Goal: Information Seeking & Learning: Learn about a topic

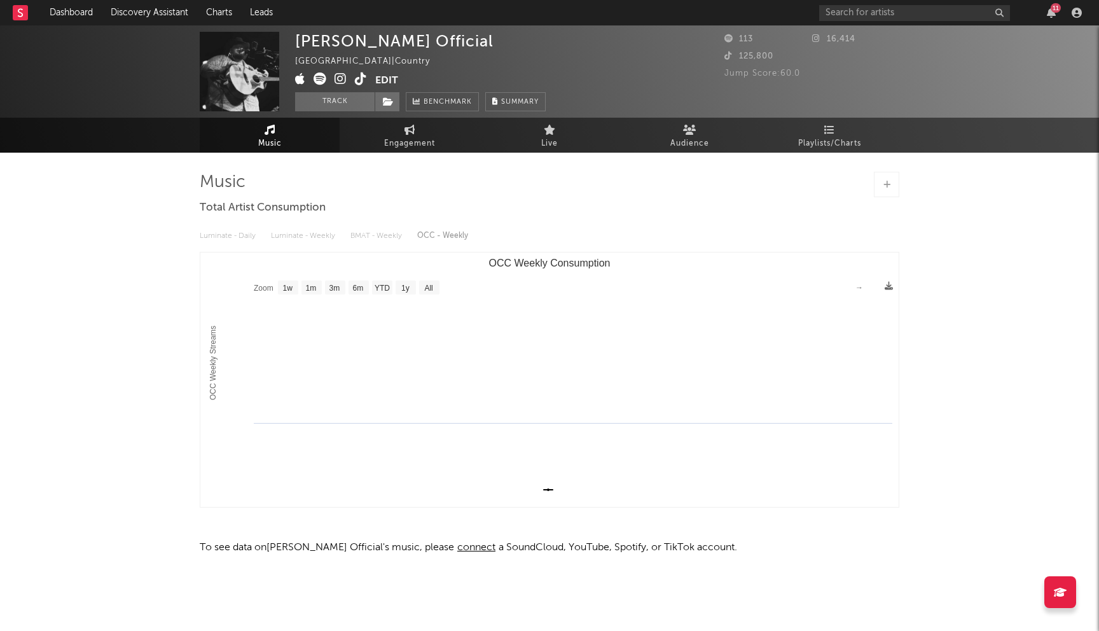
select select "1w"
click at [867, 10] on input "text" at bounding box center [914, 13] width 191 height 16
click at [895, 6] on input "jutes" at bounding box center [914, 13] width 191 height 16
click at [896, 13] on input "jutes" at bounding box center [914, 13] width 191 height 16
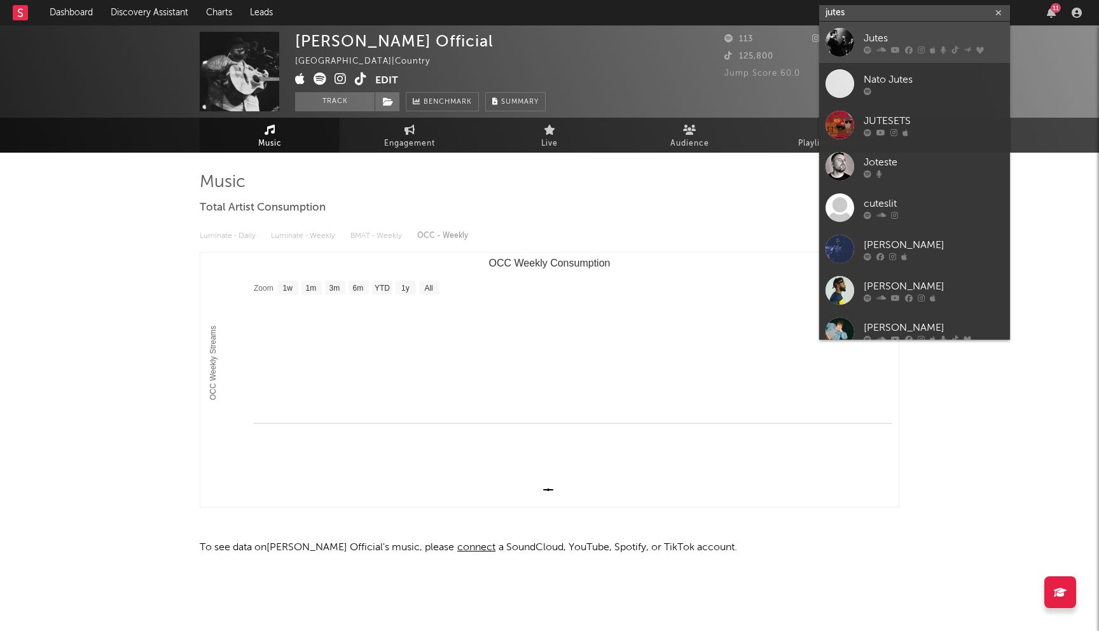
type input "jutes"
click at [877, 43] on div "Jutes" at bounding box center [934, 38] width 140 height 15
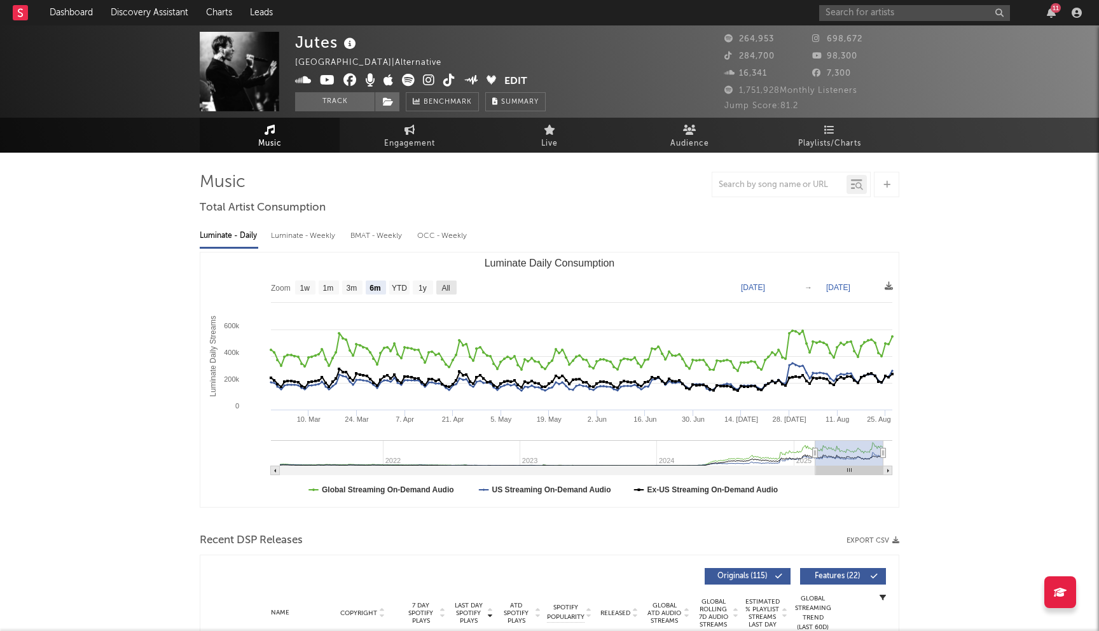
click at [445, 286] on text "All" at bounding box center [446, 288] width 8 height 9
select select "All"
type input "[DATE]"
